Goal: Find specific page/section: Find specific page/section

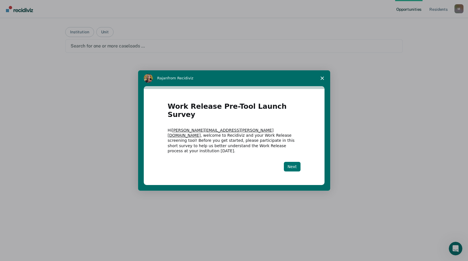
click at [289, 162] on button "Next" at bounding box center [292, 167] width 17 height 10
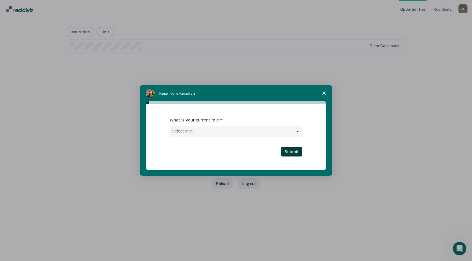
click at [290, 133] on select "Select one... Case Manager FUM Assistant [PERSON_NAME] [PERSON_NAME]" at bounding box center [236, 131] width 132 height 11
select select "Case Manager"
click at [170, 126] on select "Select one... Case Manager FUM Assistant [PERSON_NAME] [PERSON_NAME]" at bounding box center [236, 131] width 132 height 11
click at [292, 153] on button "Submit" at bounding box center [291, 152] width 21 height 10
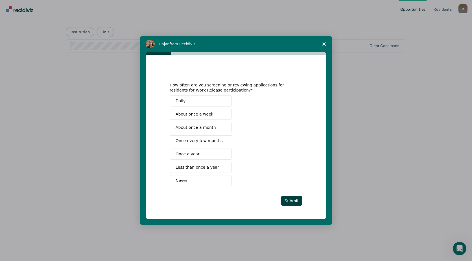
click at [189, 179] on button "Never" at bounding box center [201, 180] width 62 height 11
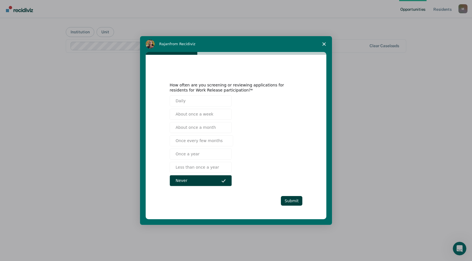
click at [304, 202] on div "How often are you screening or reviewing applications for residents for Work Re…" at bounding box center [236, 137] width 181 height 164
click at [297, 200] on button "Submit" at bounding box center [291, 201] width 21 height 10
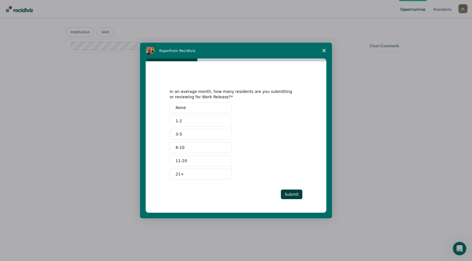
click at [188, 105] on button "None" at bounding box center [201, 107] width 62 height 11
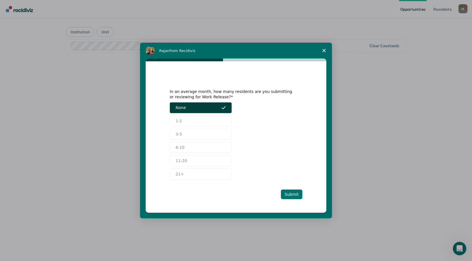
click at [292, 193] on button "Submit" at bounding box center [291, 194] width 21 height 10
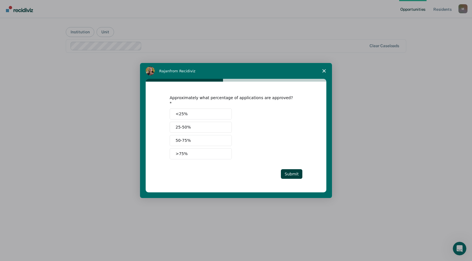
click at [211, 112] on button "<25%" at bounding box center [201, 113] width 62 height 11
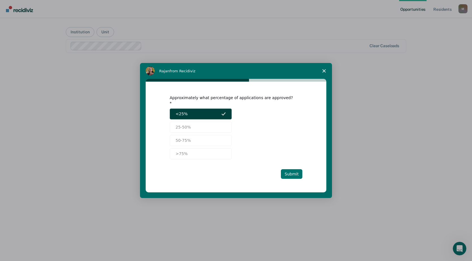
click at [293, 172] on button "Submit" at bounding box center [291, 174] width 21 height 10
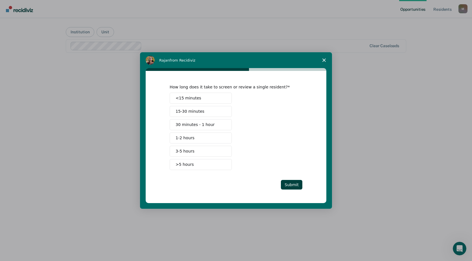
click at [218, 101] on button "<15 minutes" at bounding box center [201, 98] width 62 height 11
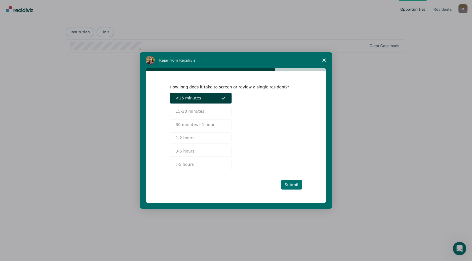
click at [301, 188] on button "Submit" at bounding box center [291, 185] width 21 height 10
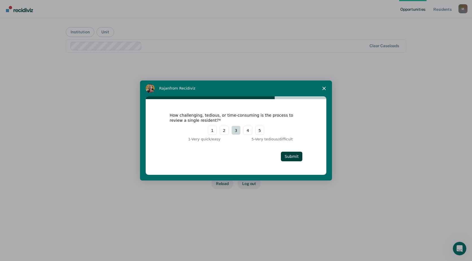
click at [236, 132] on button "3" at bounding box center [235, 130] width 9 height 9
click at [294, 156] on button "Submit" at bounding box center [291, 157] width 21 height 10
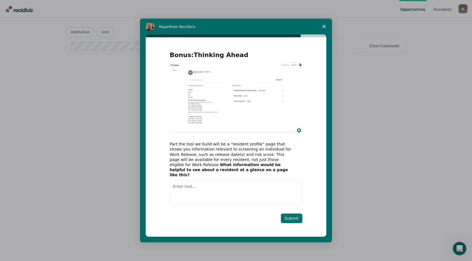
click at [295, 216] on button "Submit" at bounding box center [291, 218] width 21 height 10
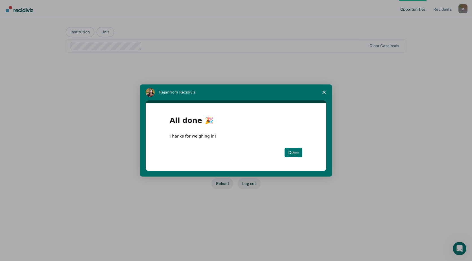
click at [293, 157] on button "Done" at bounding box center [294, 153] width 18 height 10
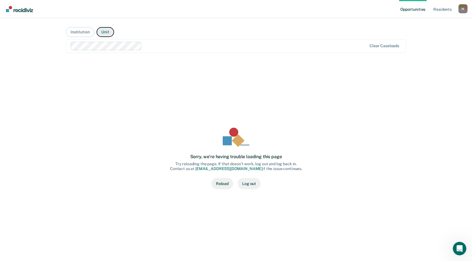
click at [101, 30] on button "Unit" at bounding box center [105, 32] width 17 height 10
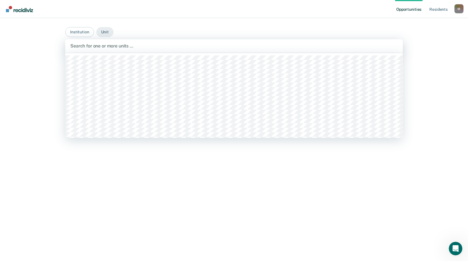
click at [97, 45] on div at bounding box center [233, 46] width 327 height 6
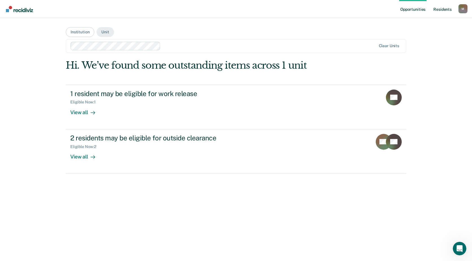
click at [442, 9] on link "Resident s" at bounding box center [442, 9] width 21 height 18
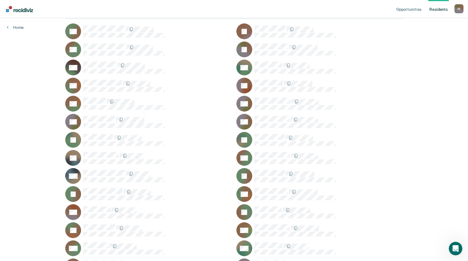
scroll to position [45, 0]
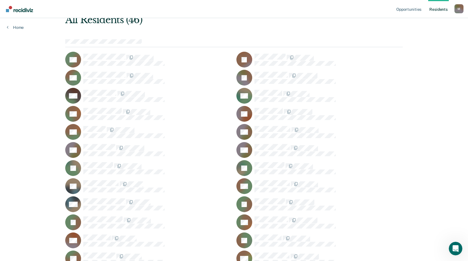
drag, startPoint x: 51, startPoint y: 39, endPoint x: 48, endPoint y: 37, distance: 3.8
click at [51, 39] on div "Opportunities Resident s [PERSON_NAME][EMAIL_ADDRESS][PERSON_NAME][DOMAIN_NAME]…" at bounding box center [234, 221] width 468 height 533
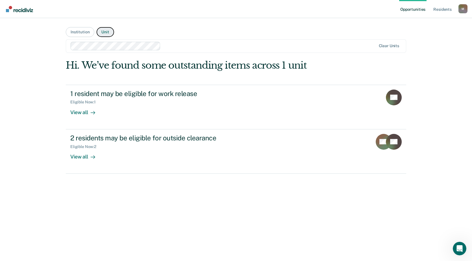
click at [110, 34] on button "Unit" at bounding box center [105, 32] width 17 height 10
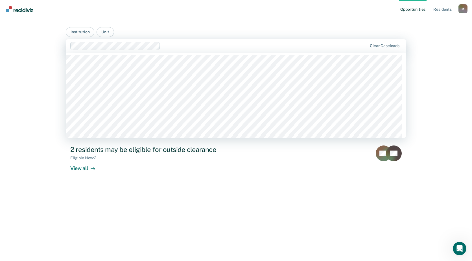
click at [353, 47] on div at bounding box center [265, 46] width 204 height 6
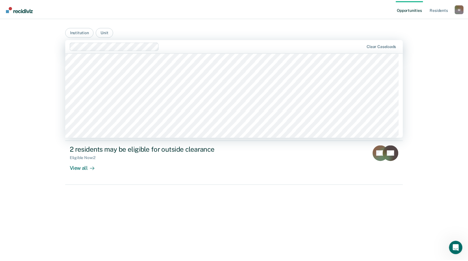
scroll to position [1581, 0]
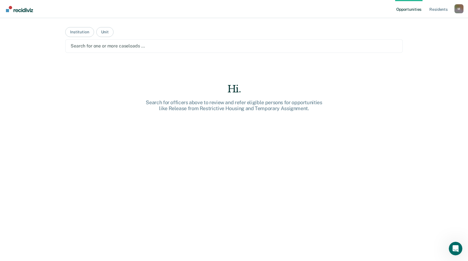
click at [156, 46] on div at bounding box center [234, 46] width 327 height 6
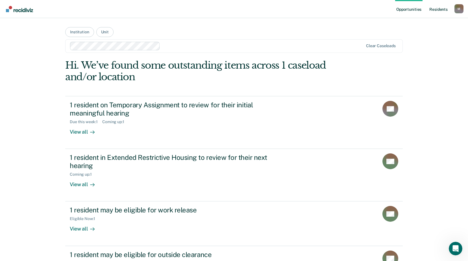
click at [432, 10] on link "Resident s" at bounding box center [438, 9] width 21 height 18
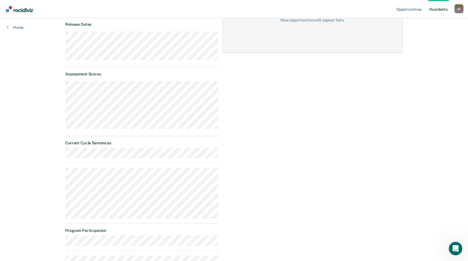
scroll to position [125, 0]
